Goal: Transaction & Acquisition: Subscribe to service/newsletter

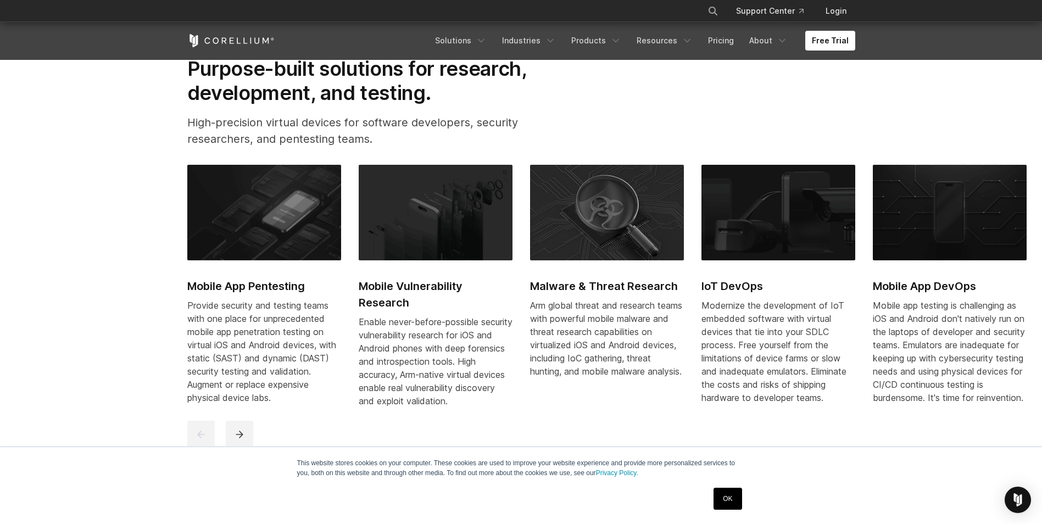
scroll to position [549, 0]
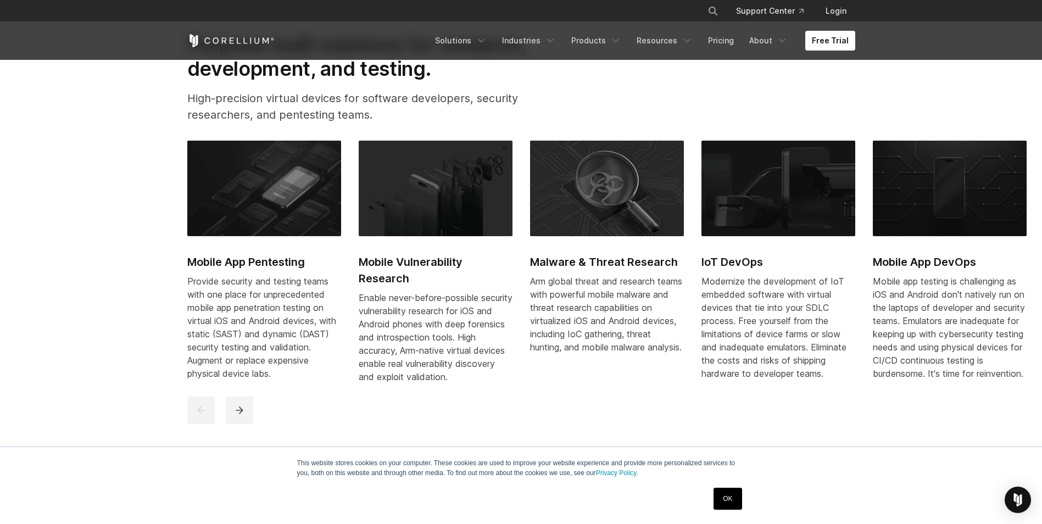
click at [304, 186] on img at bounding box center [264, 189] width 154 height 96
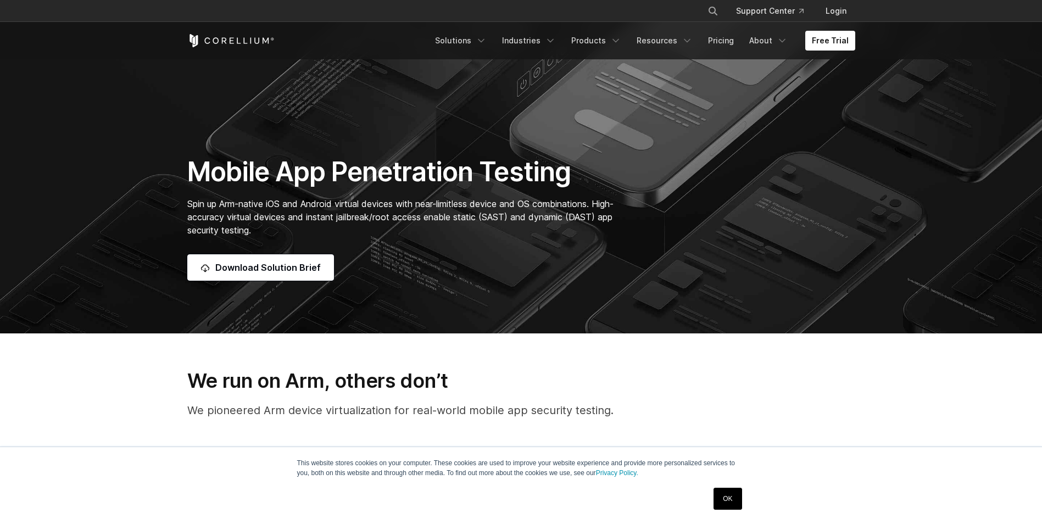
scroll to position [330, 0]
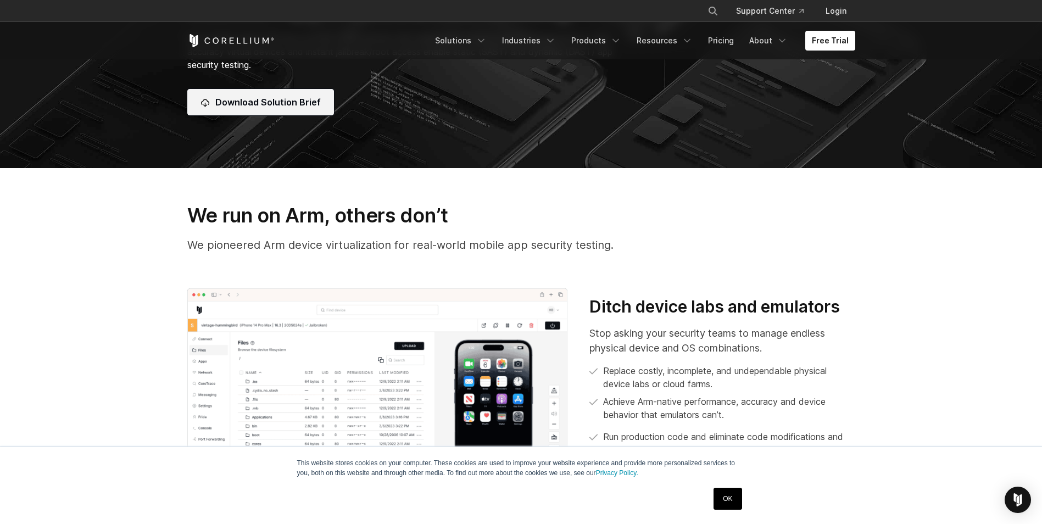
click at [287, 108] on span "Download Solution Brief" at bounding box center [267, 102] width 105 height 13
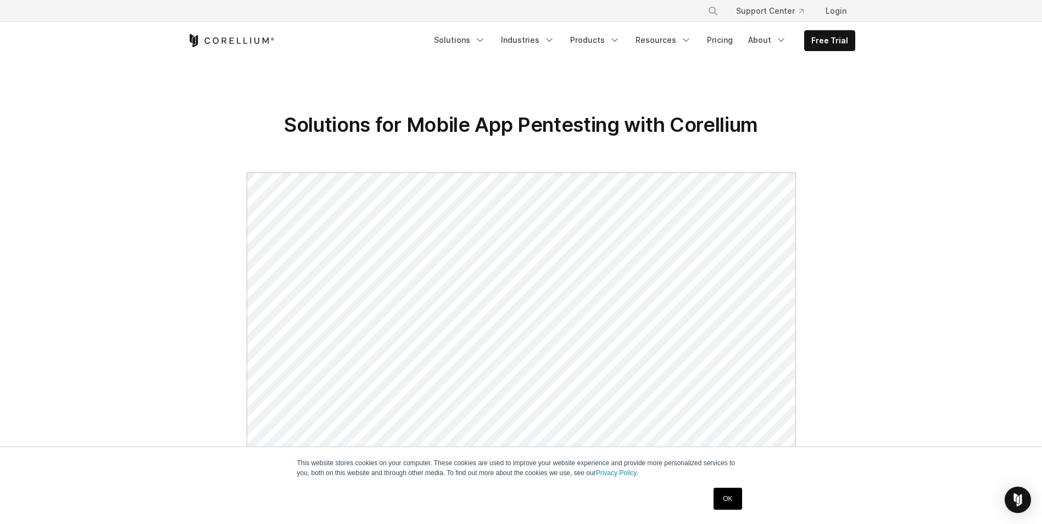
click at [994, 142] on section "Solutions for Mobile App Pentesting with Corellium" at bounding box center [521, 487] width 1042 height 854
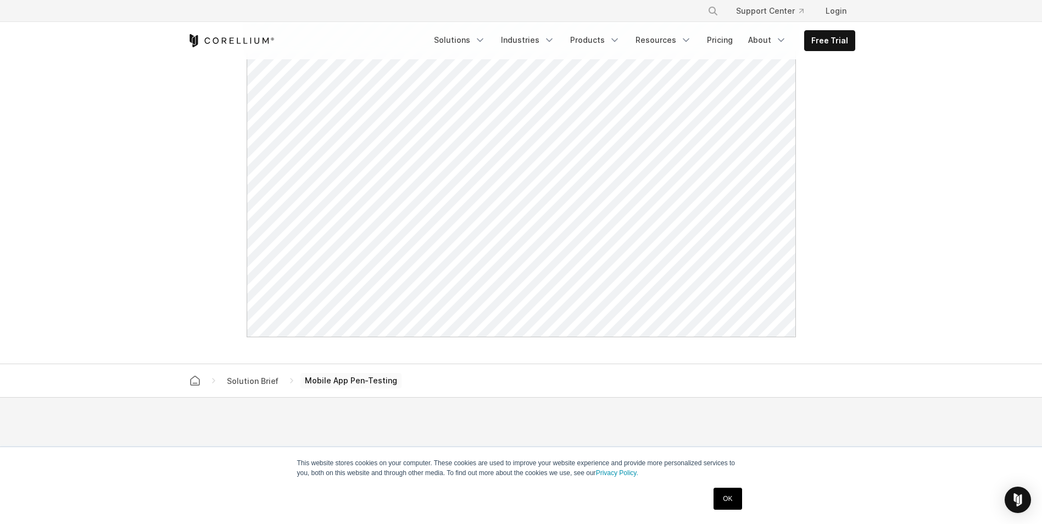
scroll to position [879, 0]
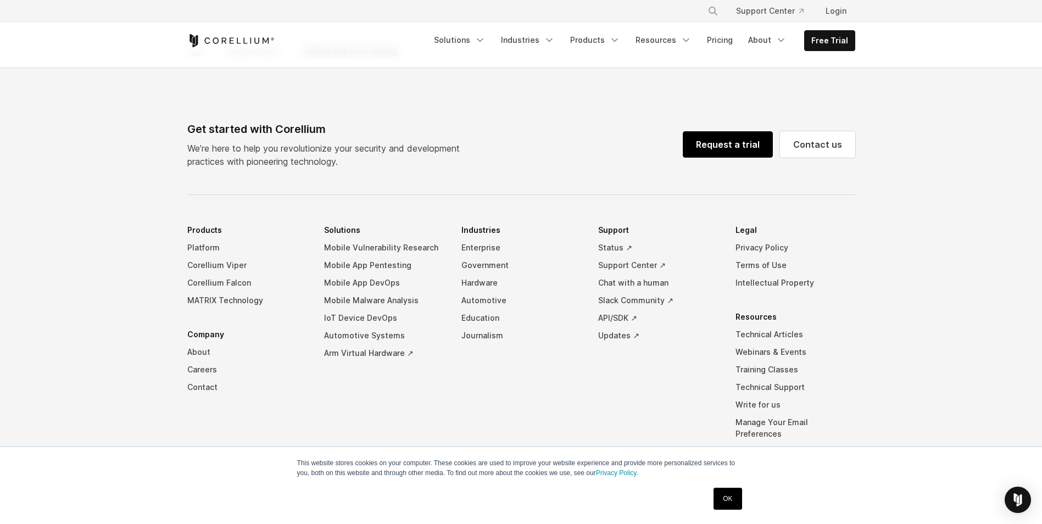
click at [730, 142] on link "Request a trial" at bounding box center [728, 144] width 90 height 26
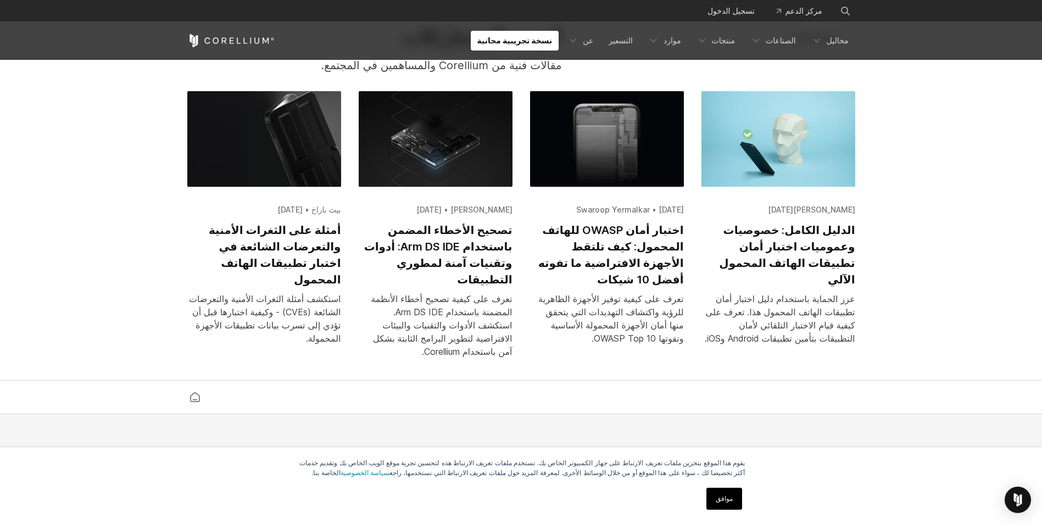
scroll to position [2033, 0]
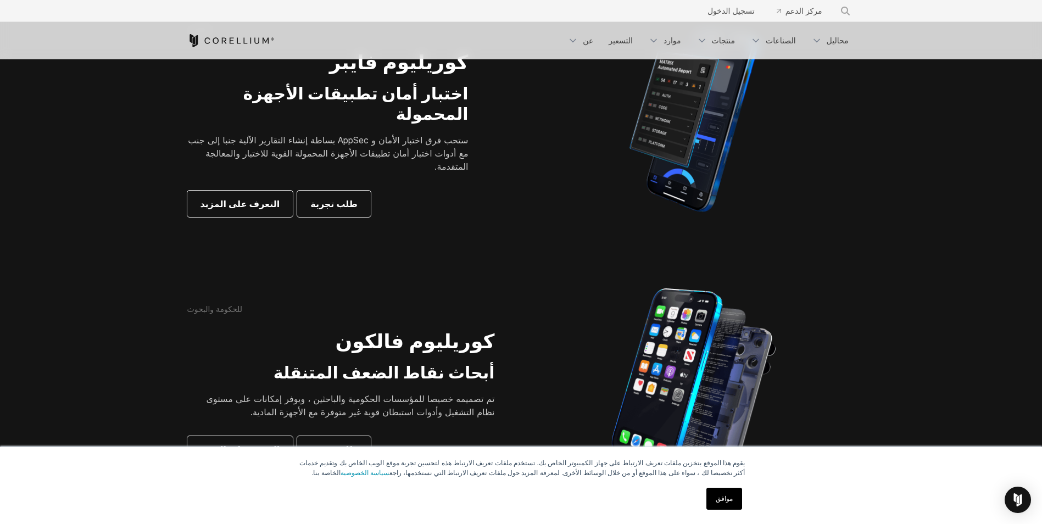
scroll to position [275, 0]
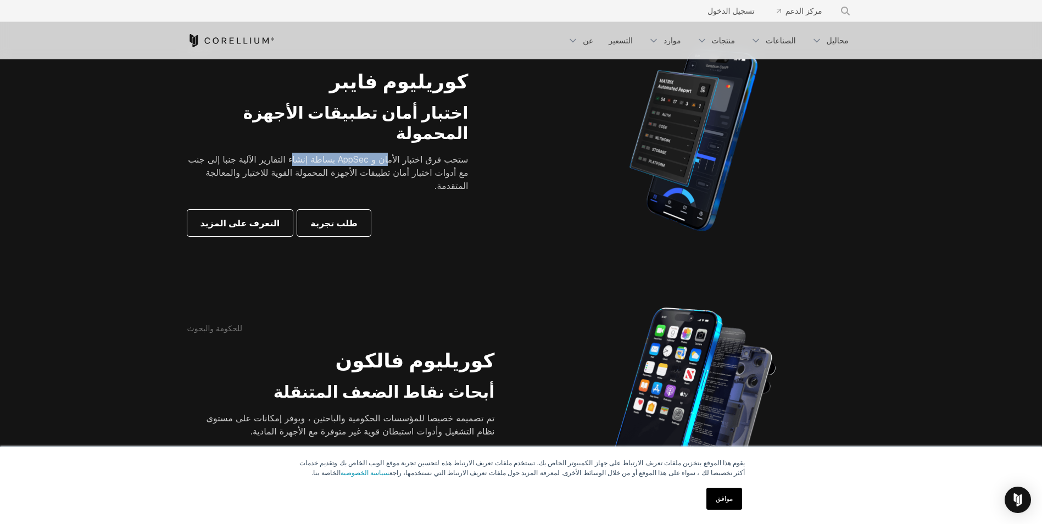
drag, startPoint x: 377, startPoint y: 149, endPoint x: 294, endPoint y: 147, distance: 83.5
click at [294, 153] on p "ستحب فرق اختبار الأمان و AppSec بساطة إنشاء التقارير الآلية جنبا إلى جنب مع أدو…" at bounding box center [327, 173] width 281 height 40
drag, startPoint x: 294, startPoint y: 147, endPoint x: 349, endPoint y: 170, distance: 59.8
click at [349, 170] on p "ستحب فرق اختبار الأمان و AppSec بساطة إنشاء التقارير الآلية جنبا إلى جنب مع أدو…" at bounding box center [327, 173] width 281 height 40
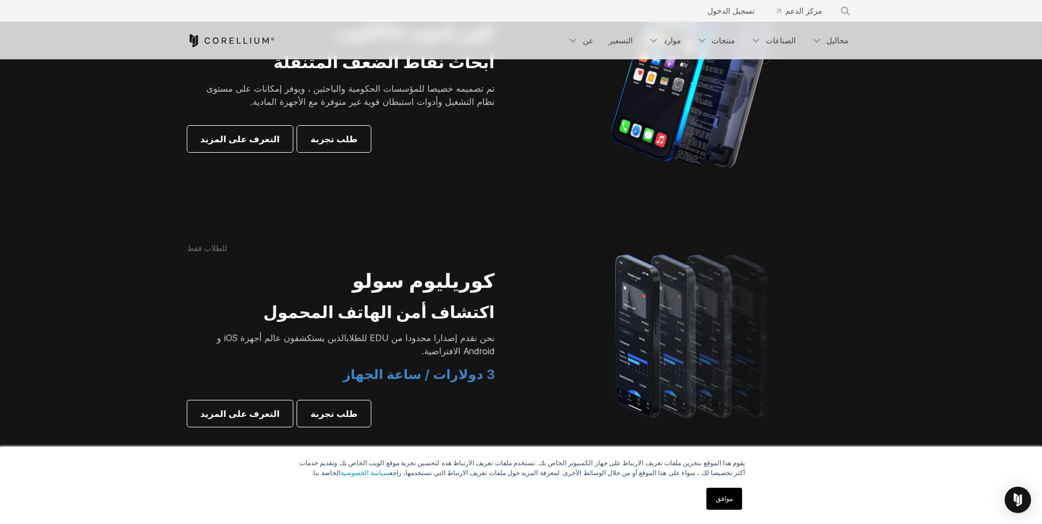
scroll to position [659, 0]
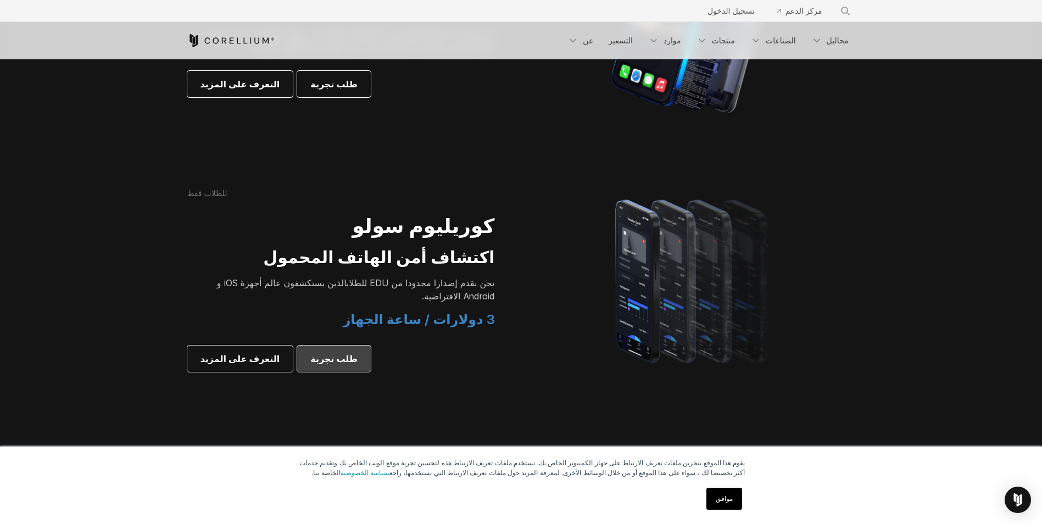
click at [317, 362] on span "طلب تجربة" at bounding box center [333, 358] width 47 height 13
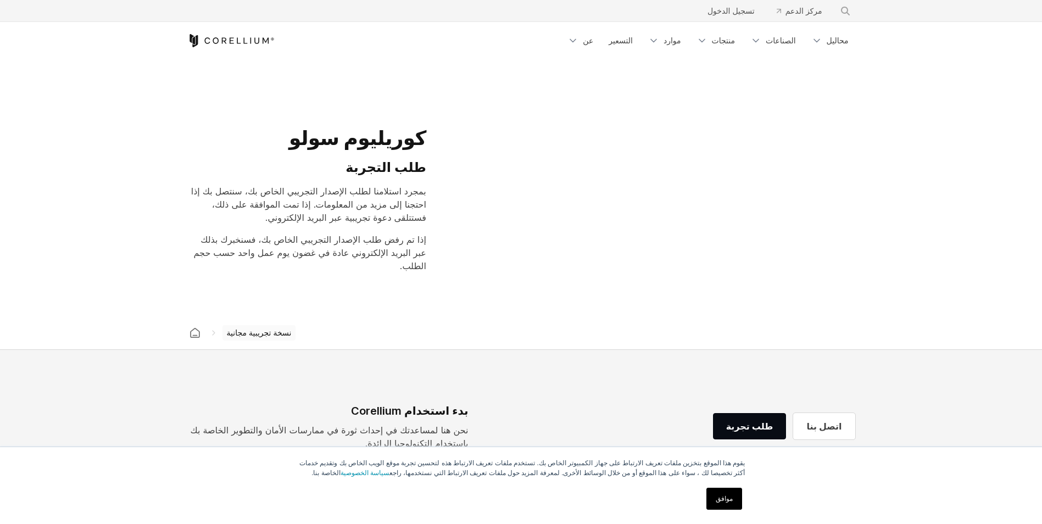
select select "**"
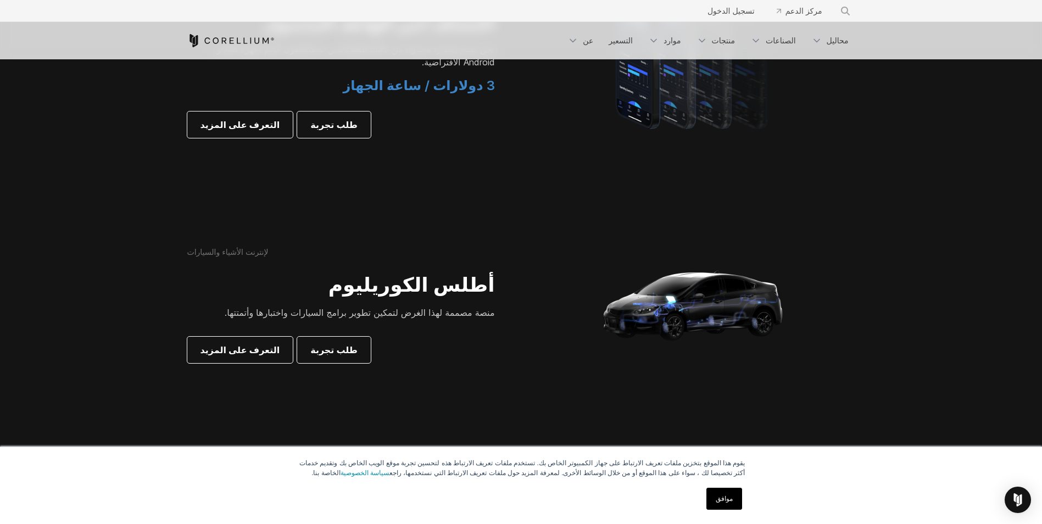
scroll to position [831, 0]
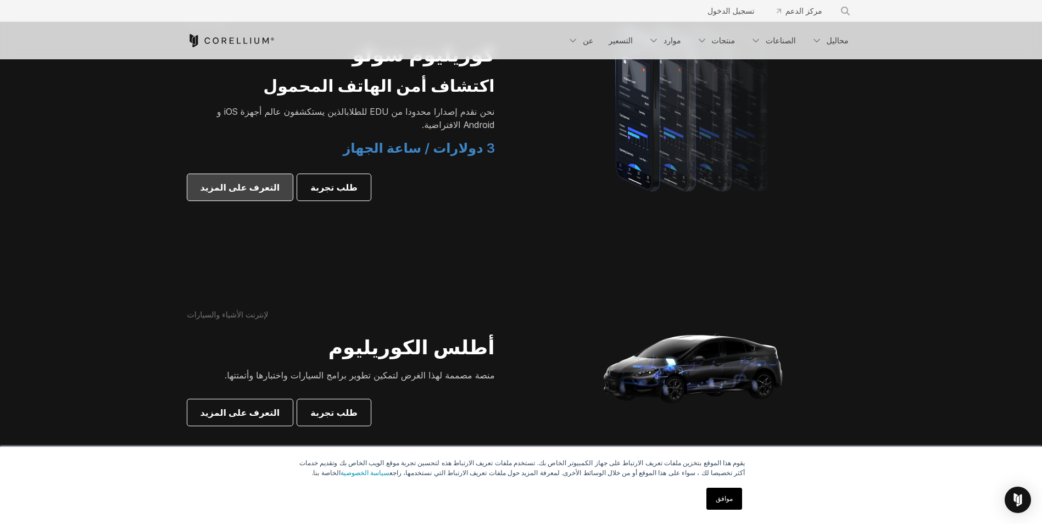
click at [234, 189] on span "التعرف على المزيد" at bounding box center [241, 187] width 80 height 13
